Goal: Task Accomplishment & Management: Manage account settings

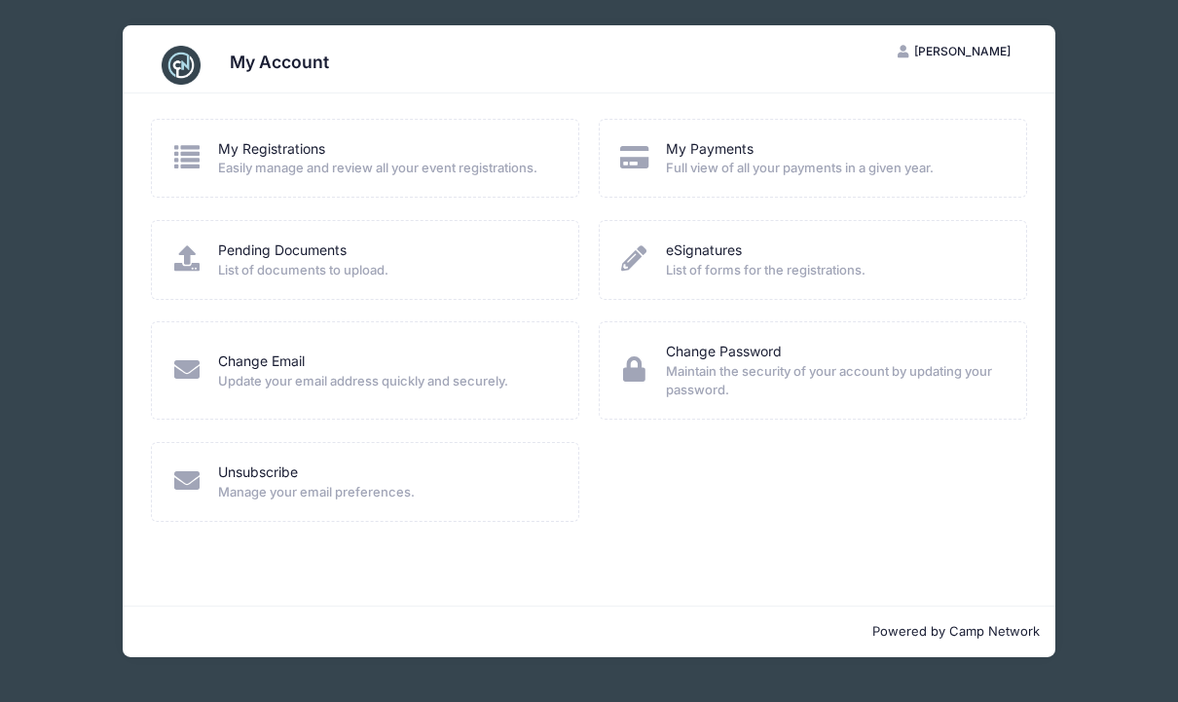
click at [376, 175] on span "Easily manage and review all your event registrations." at bounding box center [385, 168] width 335 height 19
click at [185, 155] on icon at bounding box center [187, 156] width 32 height 25
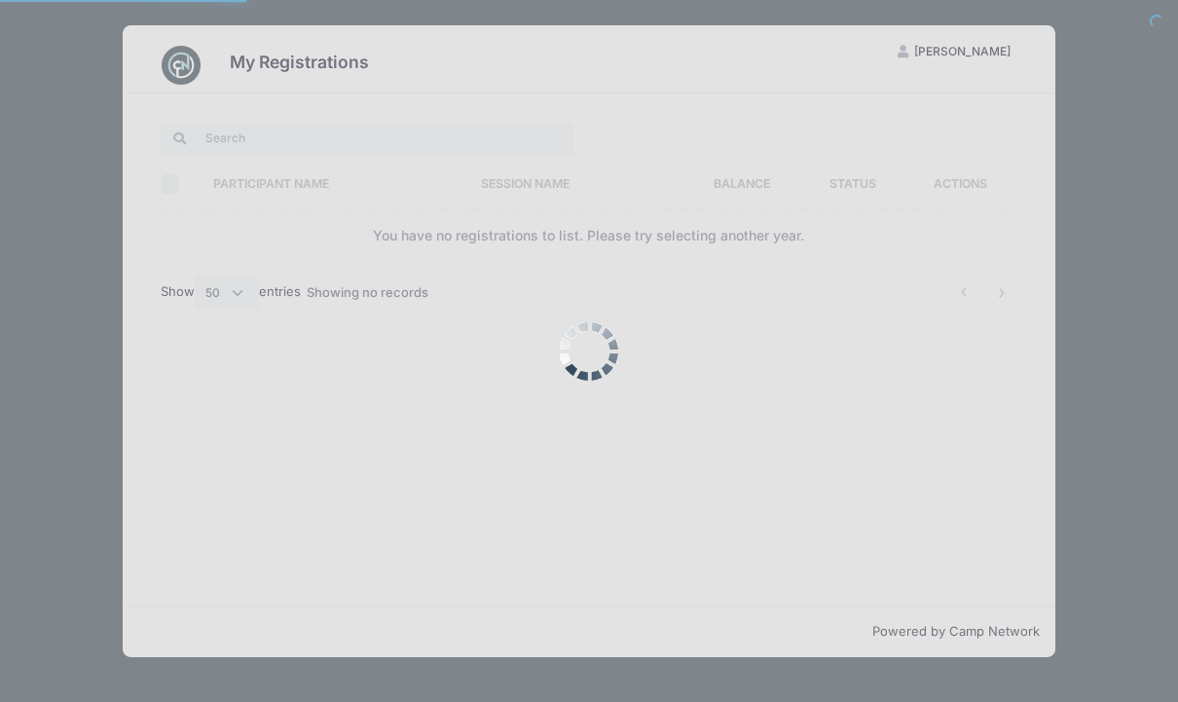
select select "50"
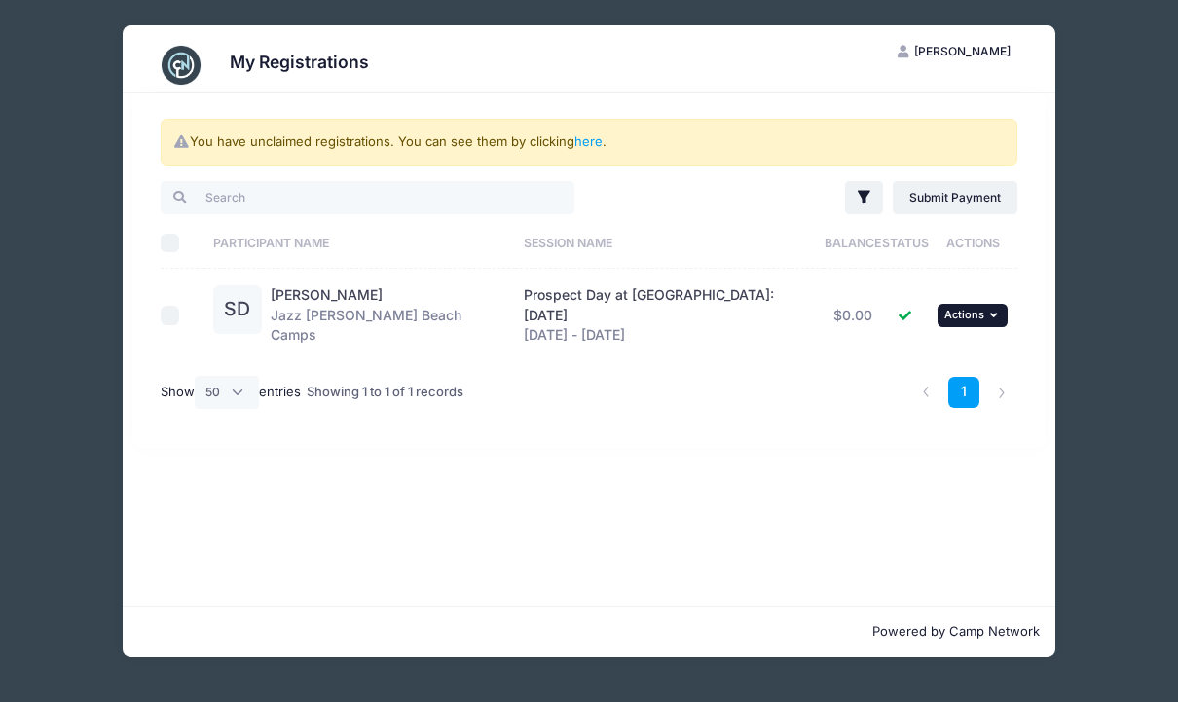
click at [988, 306] on button "... Actions" at bounding box center [973, 315] width 70 height 23
click at [172, 314] on input "checkbox" at bounding box center [170, 315] width 19 height 19
checkbox input "true"
click at [983, 314] on span "Actions" at bounding box center [965, 315] width 40 height 14
click at [910, 369] on link "View Registration" at bounding box center [911, 356] width 176 height 37
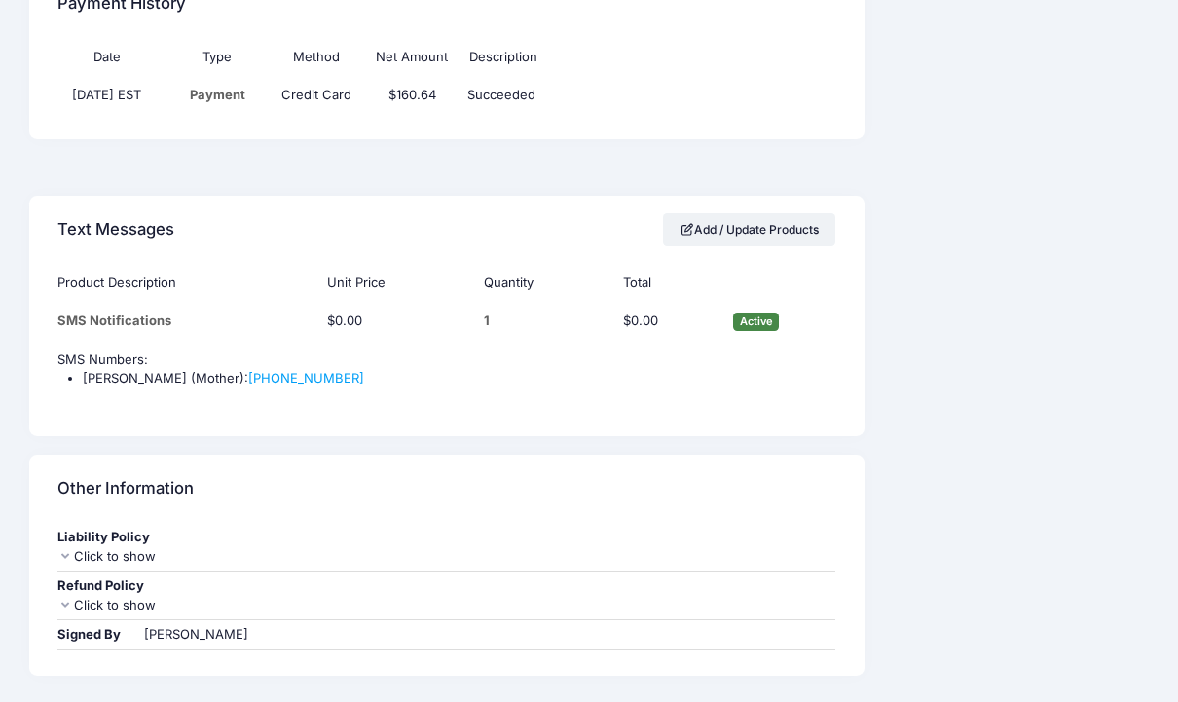
scroll to position [1274, 0]
click at [124, 595] on div "Click to show" at bounding box center [446, 604] width 778 height 19
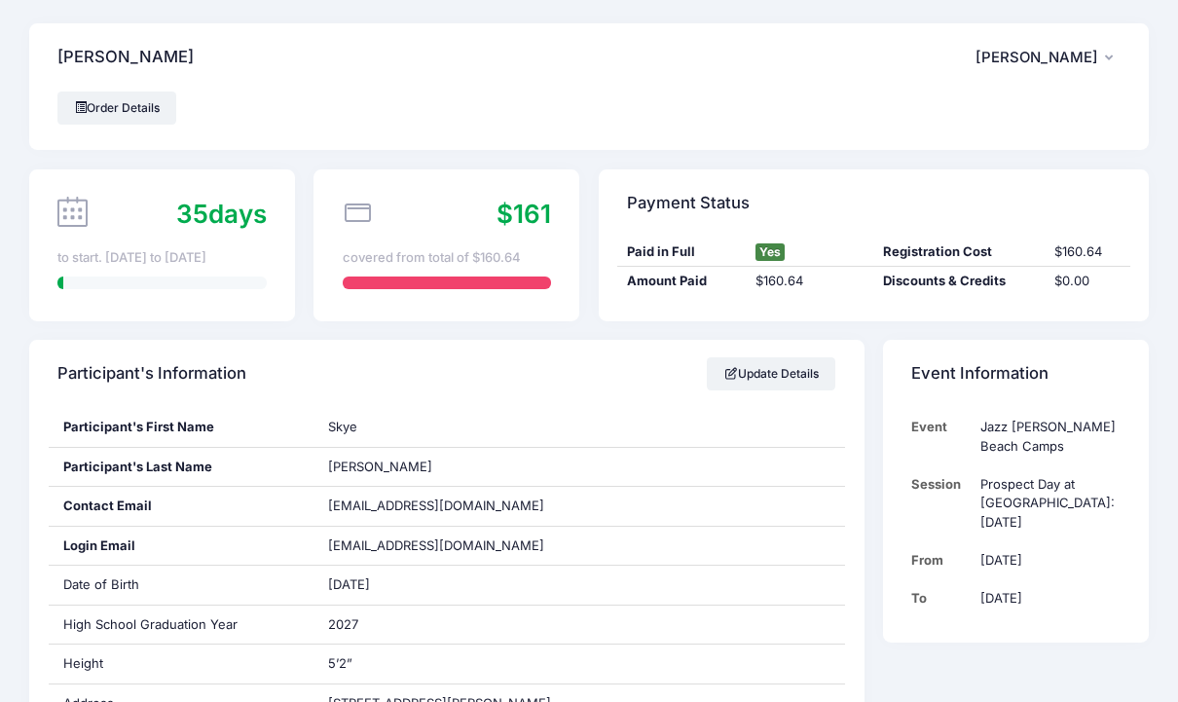
scroll to position [0, 0]
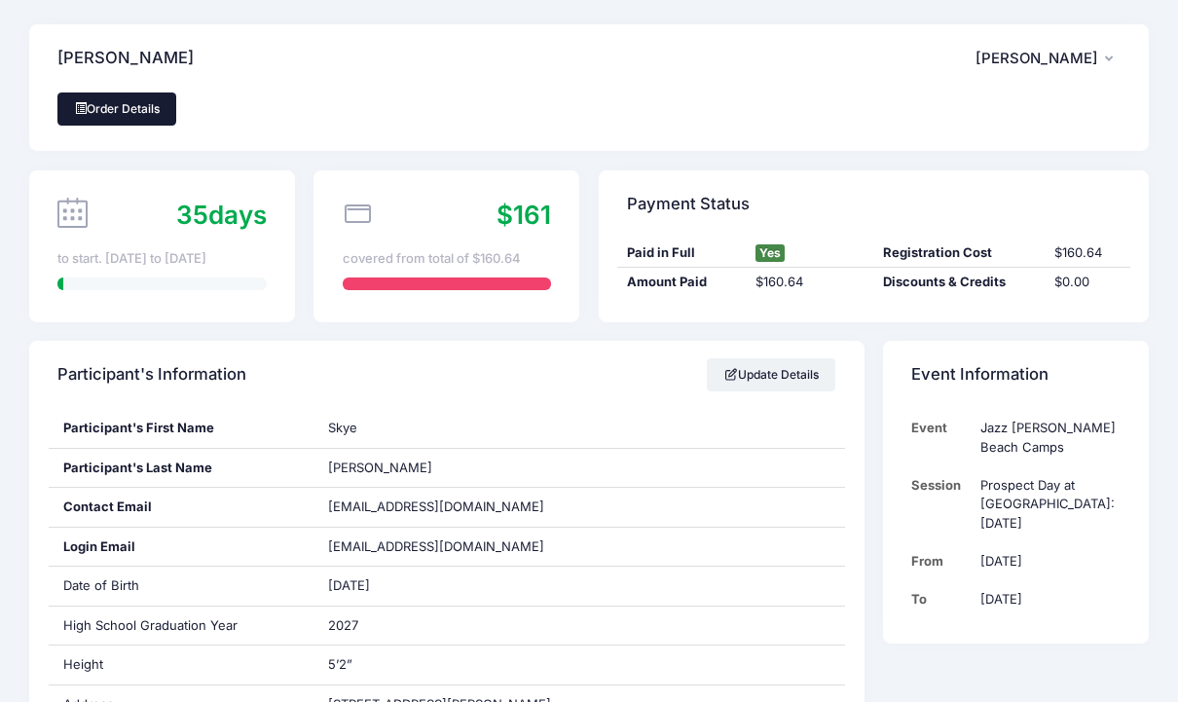
click at [127, 106] on link "Order Details" at bounding box center [116, 109] width 119 height 33
click at [1056, 59] on span "[PERSON_NAME]" at bounding box center [1037, 59] width 123 height 18
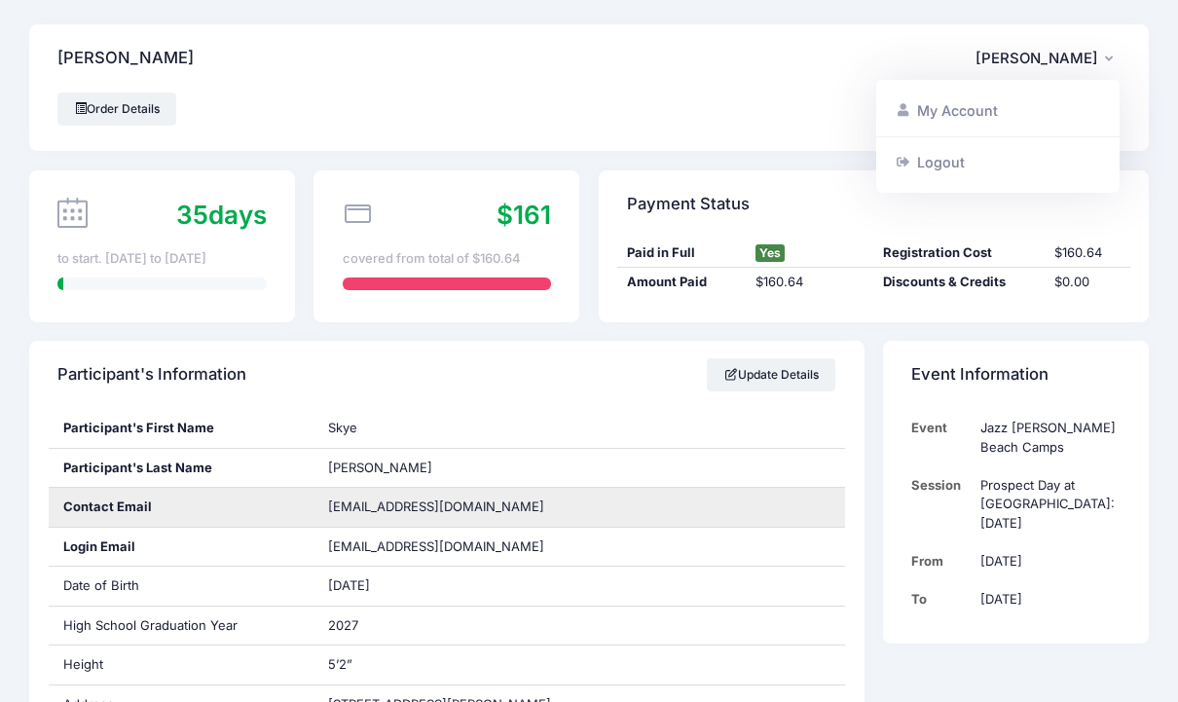
click at [698, 497] on div "[EMAIL_ADDRESS][DOMAIN_NAME]" at bounding box center [580, 507] width 532 height 39
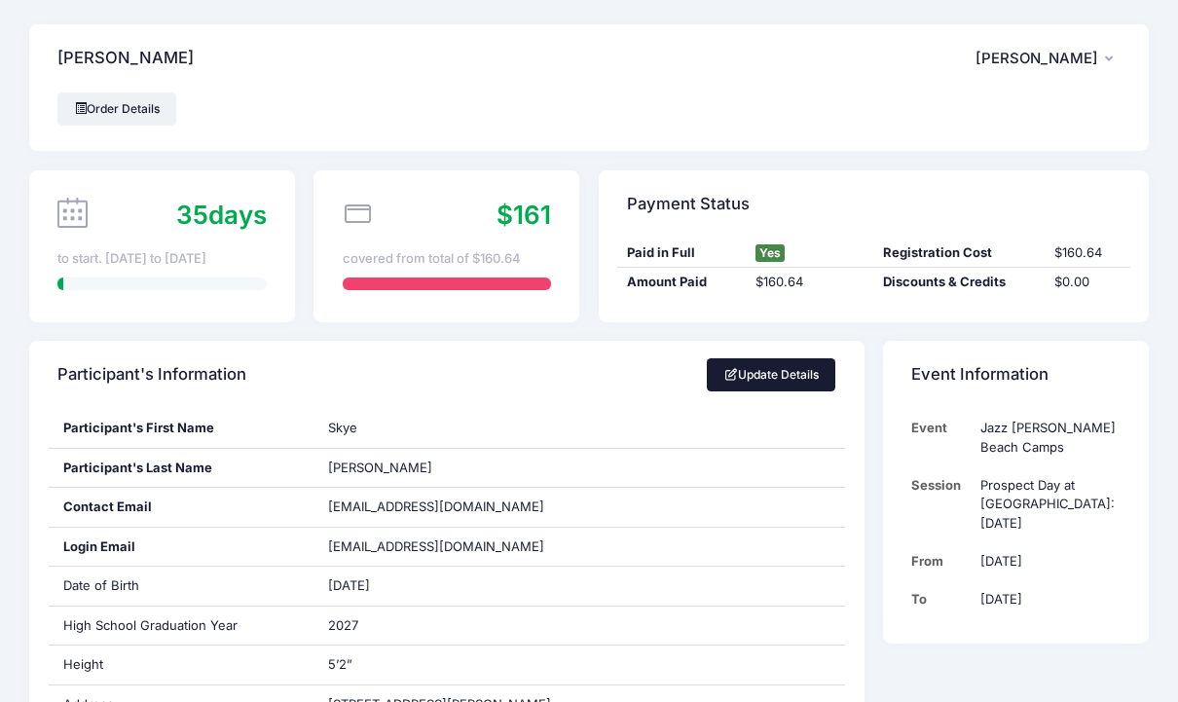
click at [780, 365] on link "Update Details" at bounding box center [772, 374] width 130 height 33
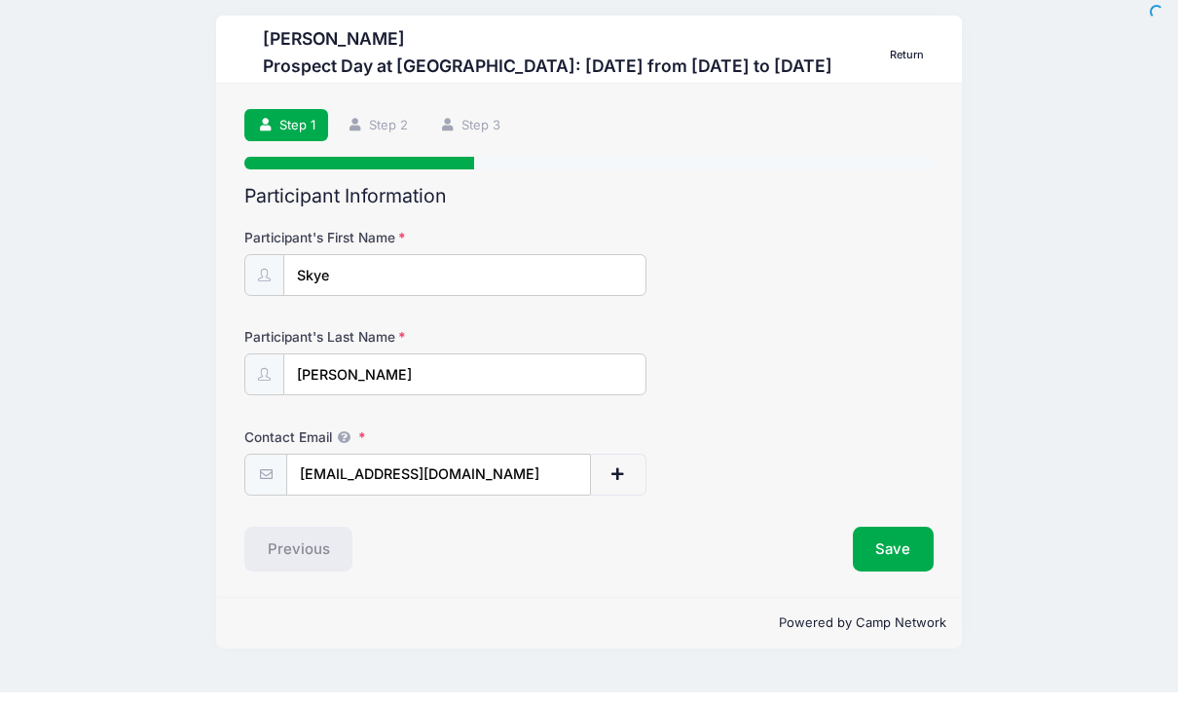
scroll to position [39, 0]
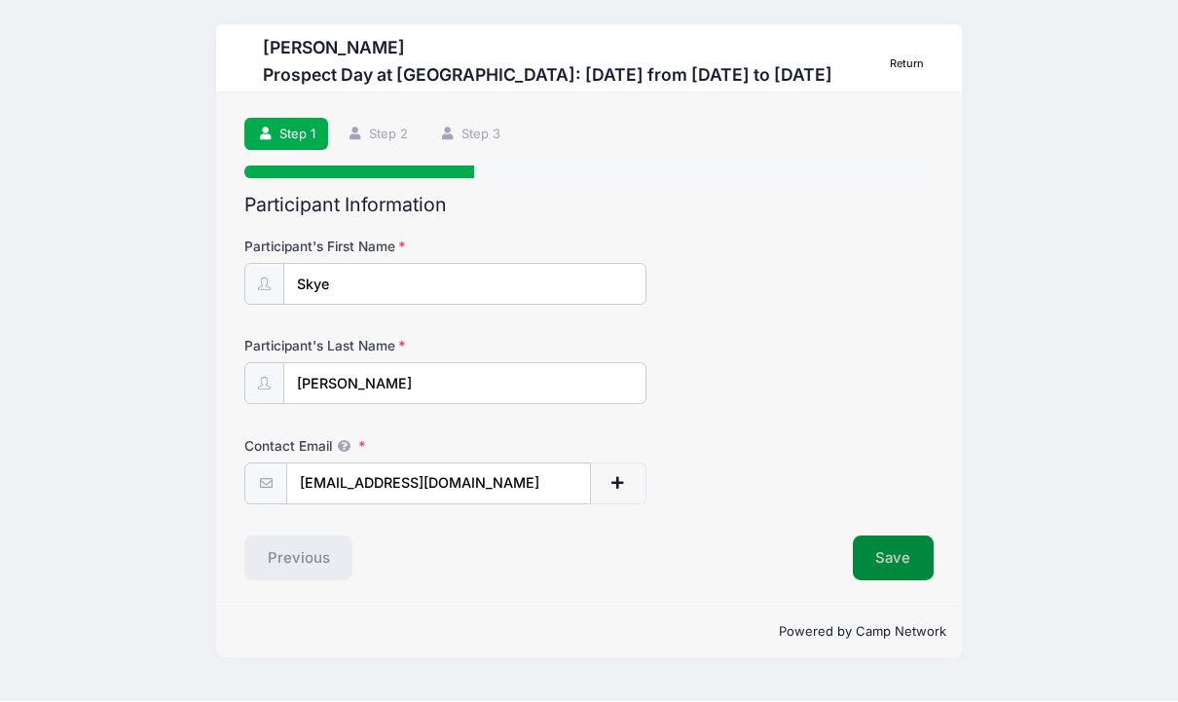
click at [902, 537] on button "Save" at bounding box center [894, 559] width 82 height 45
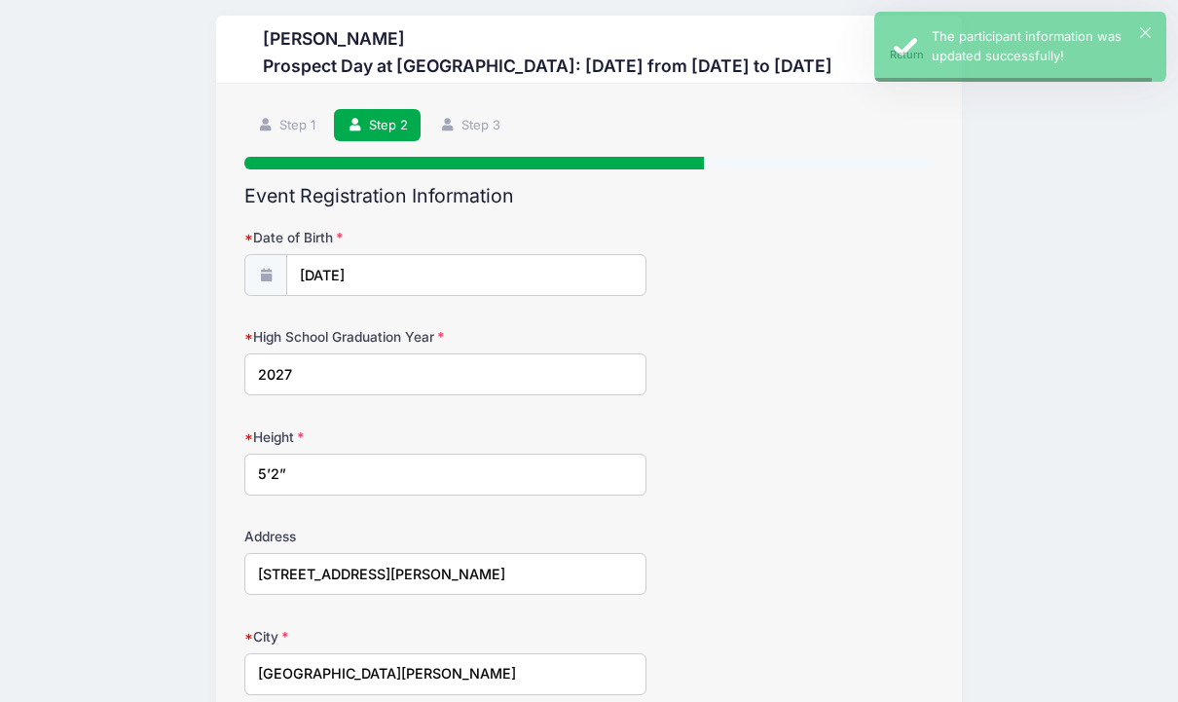
scroll to position [0, 0]
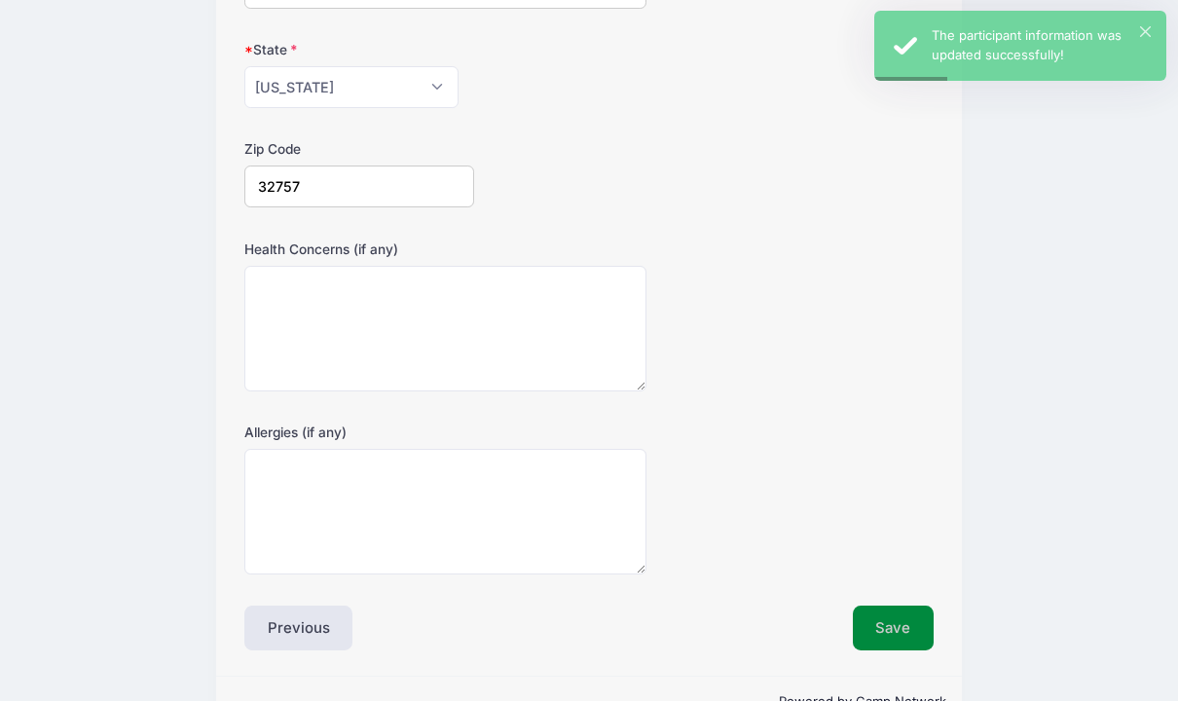
click at [884, 627] on button "Save" at bounding box center [894, 629] width 82 height 45
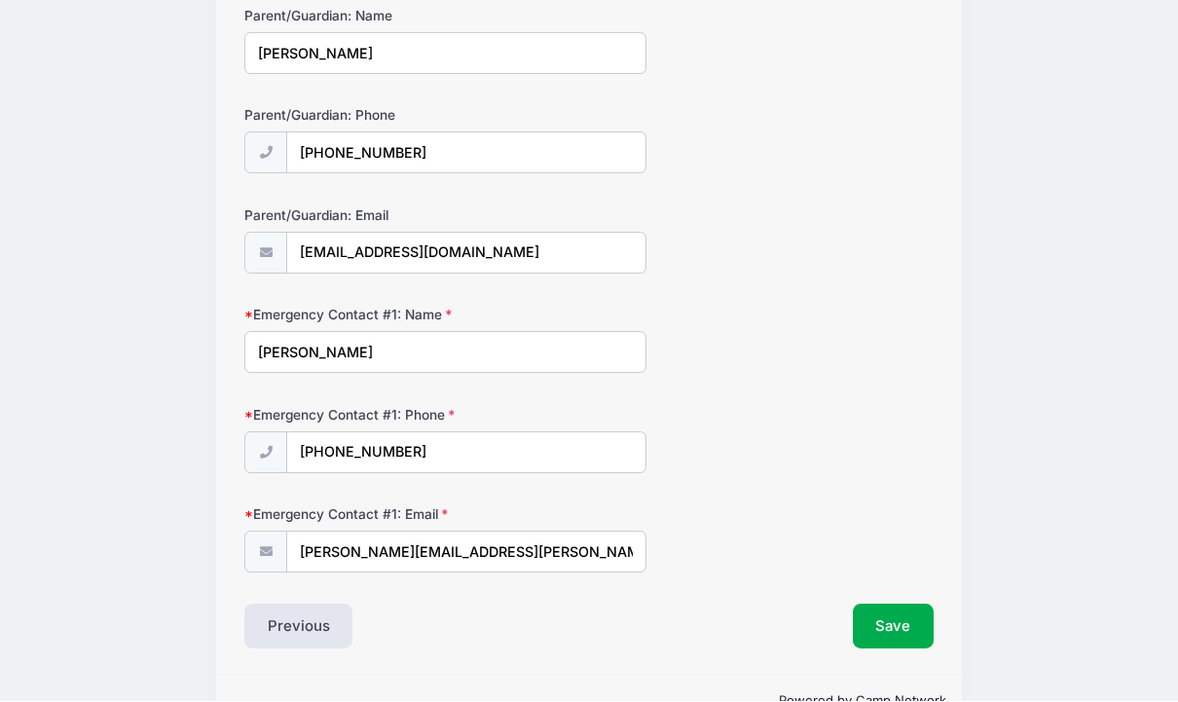
scroll to position [231, 0]
click at [895, 640] on button "Save" at bounding box center [894, 627] width 82 height 45
